Goal: Transaction & Acquisition: Purchase product/service

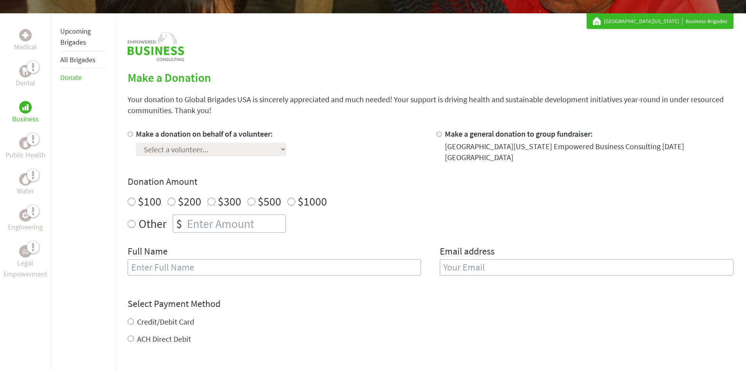
scroll to position [157, 0]
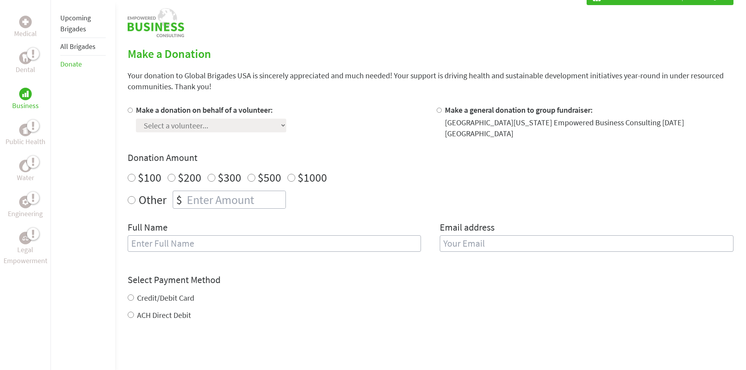
radio input "true"
click at [194, 196] on input "number" at bounding box center [235, 199] width 100 height 17
type input "250"
click at [260, 243] on input "text" at bounding box center [275, 243] width 294 height 16
type input "[PERSON_NAME]"
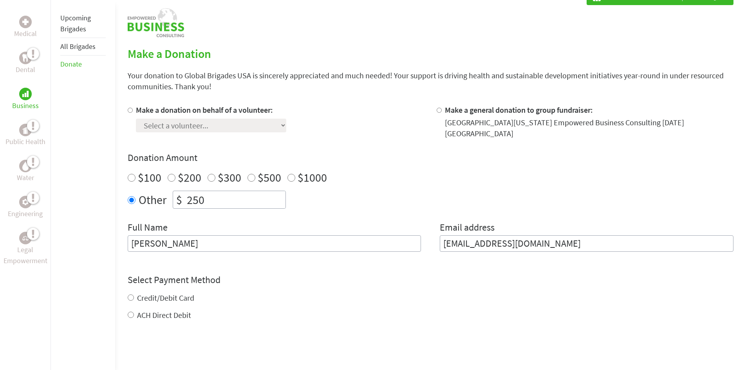
type input "[EMAIL_ADDRESS][DOMAIN_NAME]"
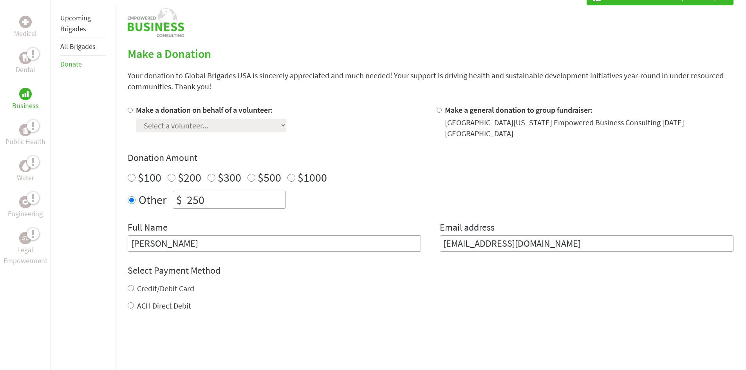
drag, startPoint x: 130, startPoint y: 110, endPoint x: 141, endPoint y: 118, distance: 13.6
click at [130, 111] on input "Make a donation on behalf of a volunteer:" at bounding box center [130, 110] width 5 height 5
radio input "true"
click at [221, 126] on select "Select a volunteer... [PERSON_NAME] [GEOGRAPHIC_DATA][PERSON_NAME] [GEOGRAPHIC_…" at bounding box center [211, 126] width 150 height 14
select select "8B49AC8F-918C-11F0-9E6E-42010A400005"
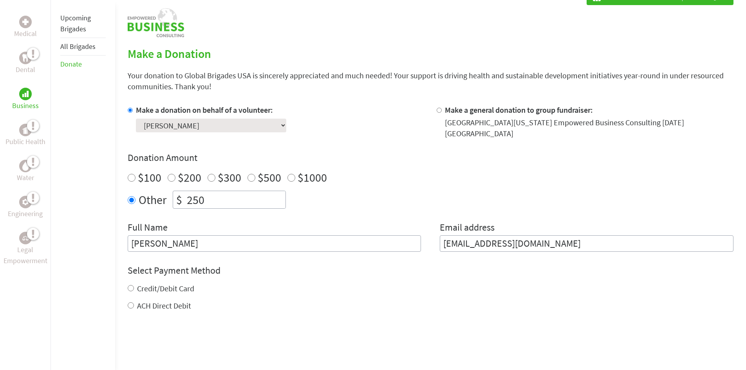
click at [136, 119] on select "Select a volunteer... [PERSON_NAME] [GEOGRAPHIC_DATA][PERSON_NAME] [GEOGRAPHIC_…" at bounding box center [211, 126] width 150 height 14
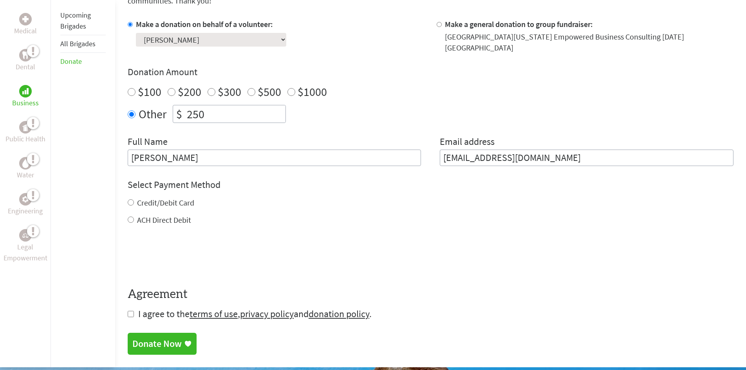
scroll to position [274, 0]
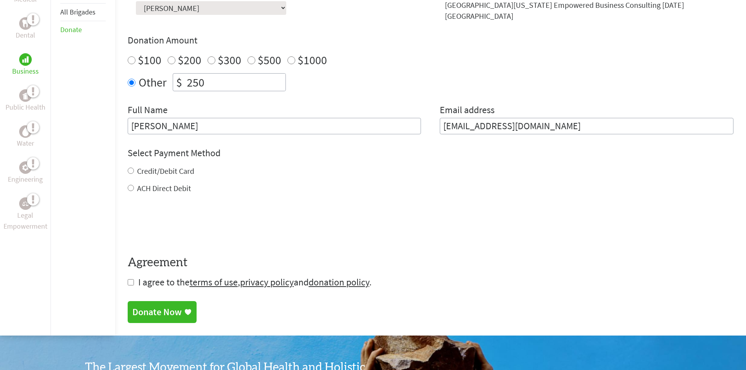
click at [129, 168] on input "Credit/Debit Card" at bounding box center [131, 171] width 6 height 6
radio input "true"
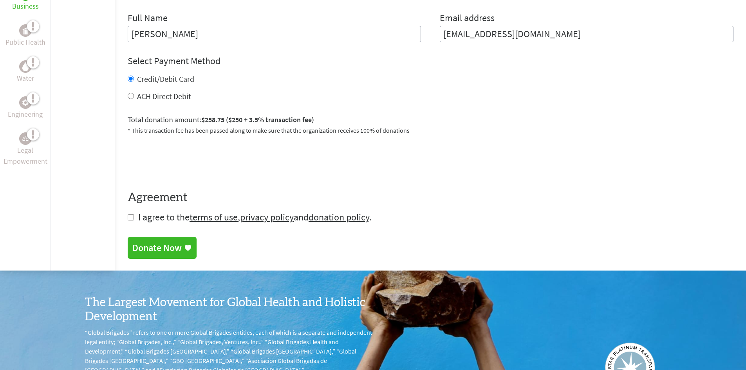
scroll to position [391, 0]
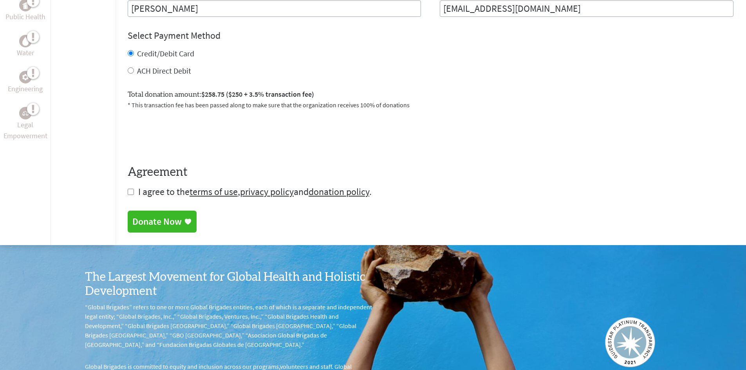
click at [131, 189] on input "checkbox" at bounding box center [131, 192] width 6 height 6
checkbox input "true"
click at [164, 216] on div "Donate Now" at bounding box center [156, 222] width 49 height 13
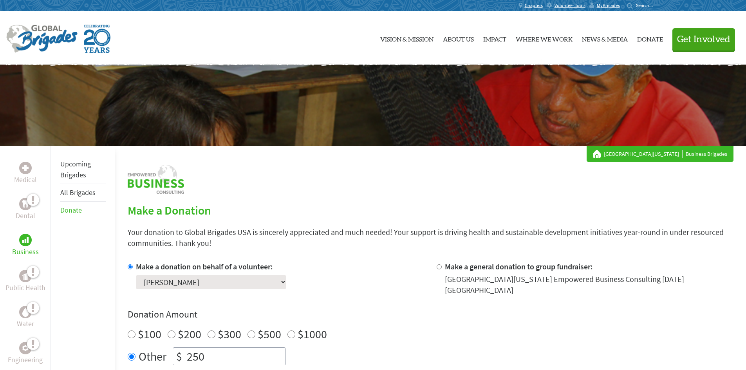
scroll to position [32, 0]
